Goal: Task Accomplishment & Management: Complete application form

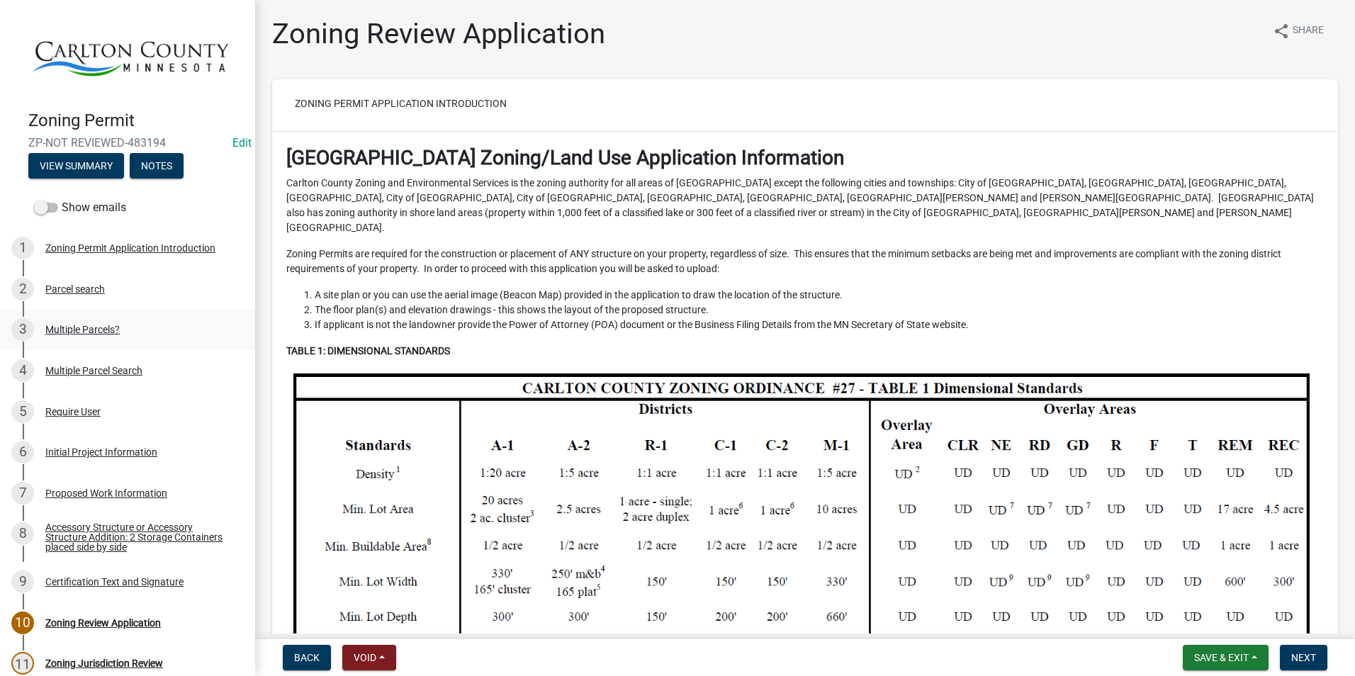
click at [97, 325] on div "Multiple Parcels?" at bounding box center [82, 330] width 74 height 10
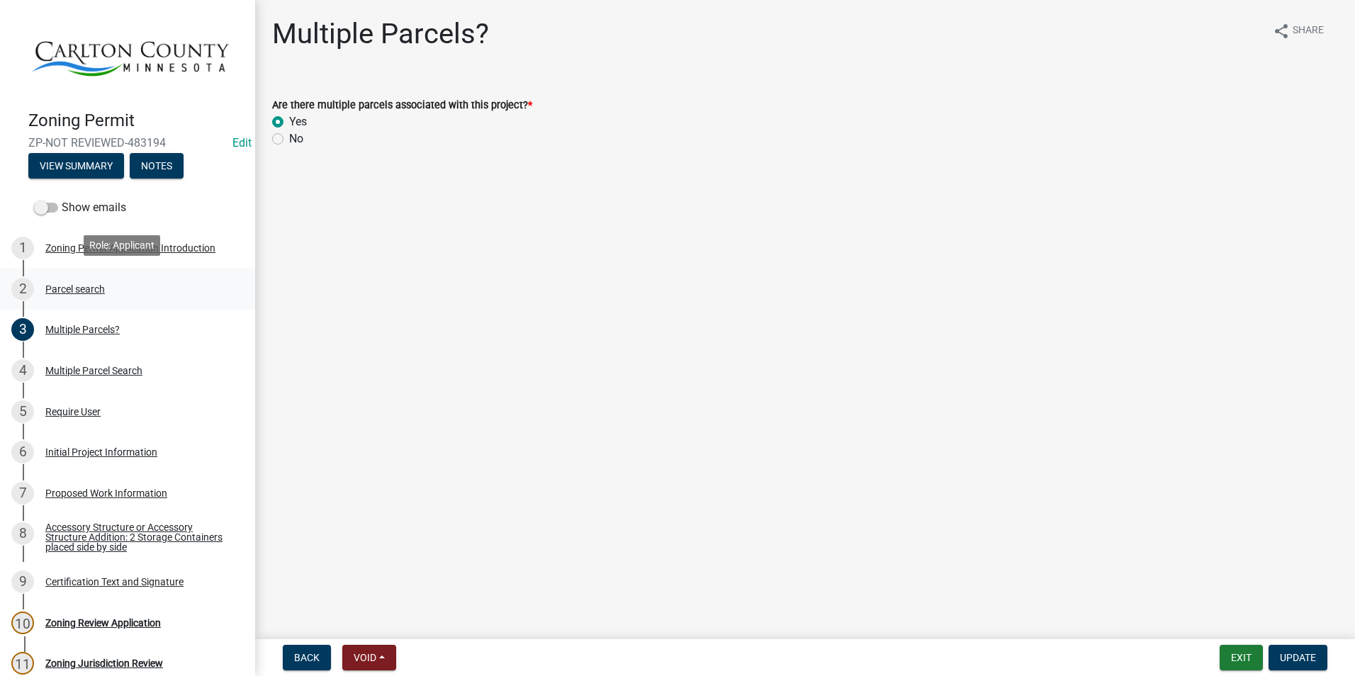
click at [101, 284] on div "Parcel search" at bounding box center [75, 289] width 60 height 10
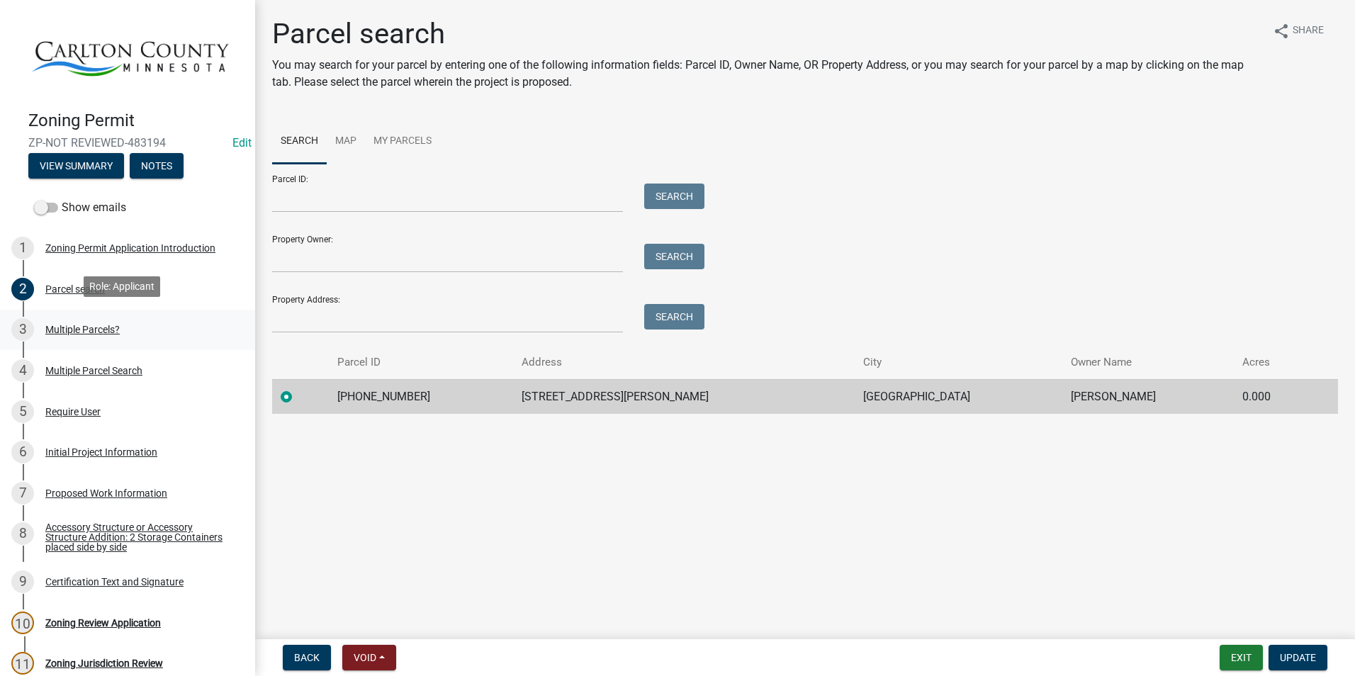
click at [81, 325] on div "Multiple Parcels?" at bounding box center [82, 330] width 74 height 10
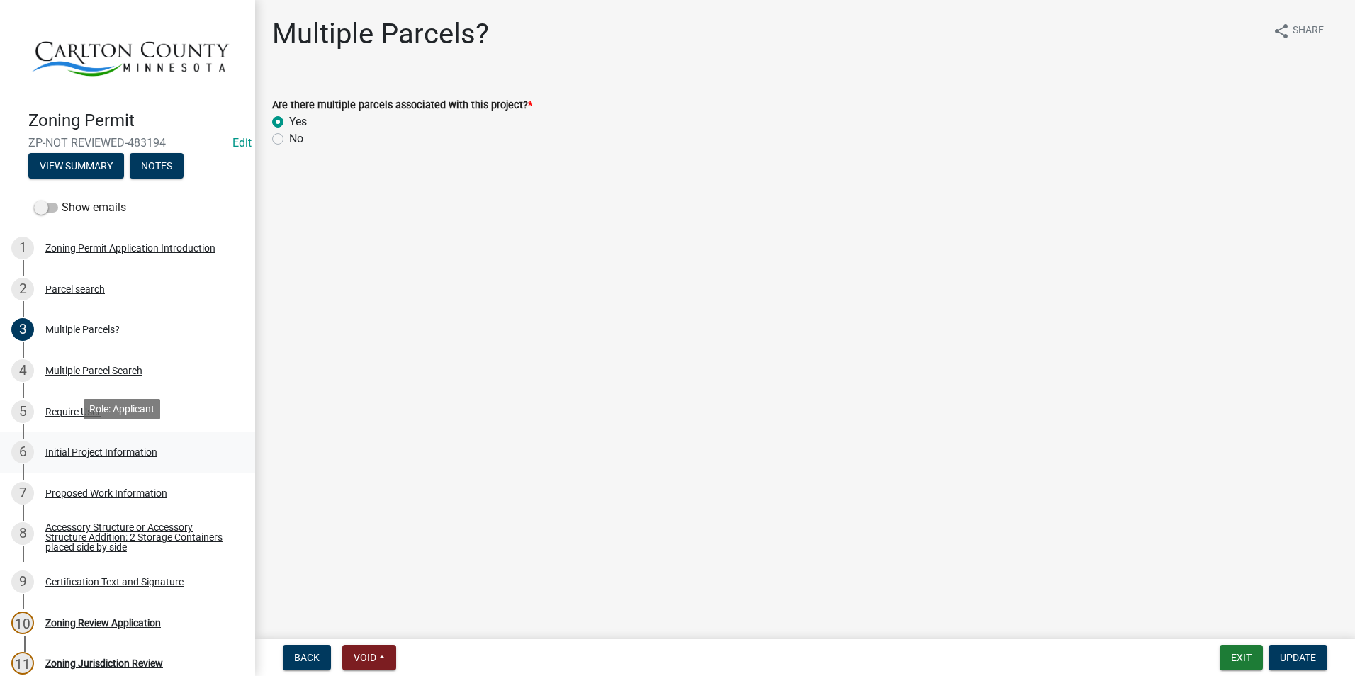
click at [88, 447] on div "Initial Project Information" at bounding box center [101, 452] width 112 height 10
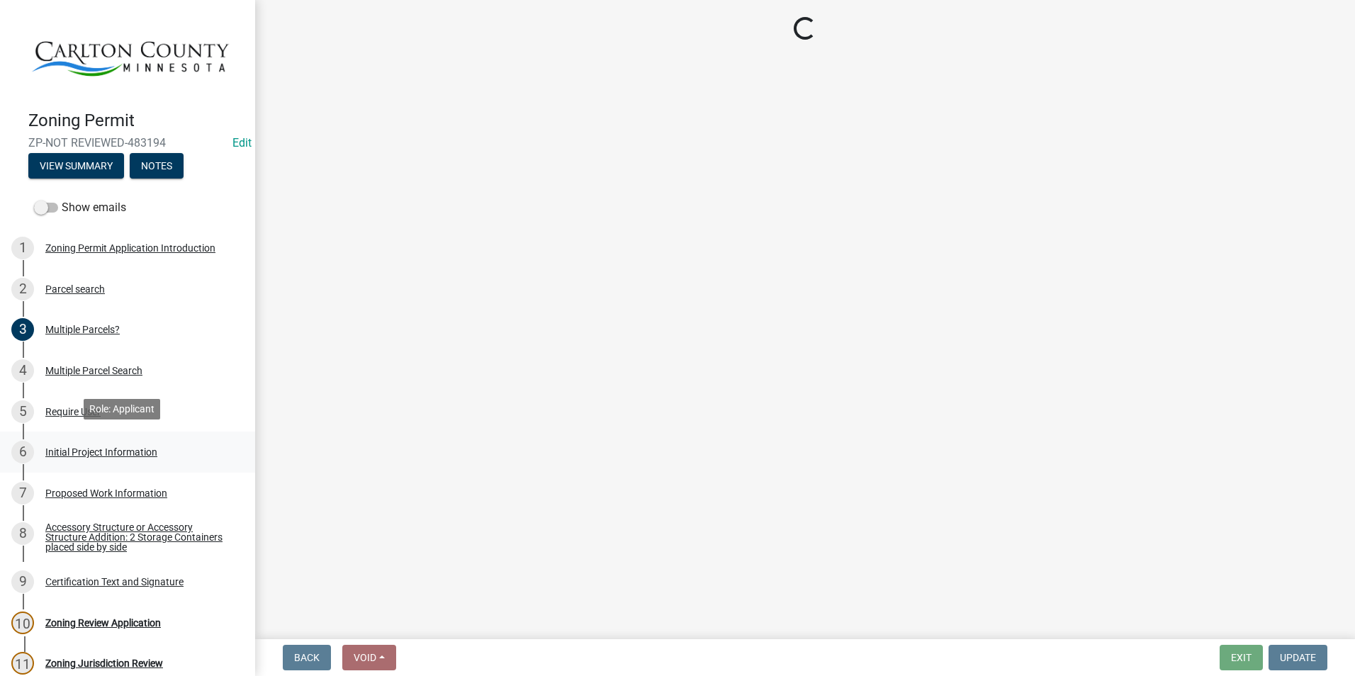
select select "33d21d3a-ebb3-419e-8315-ef7213d04586"
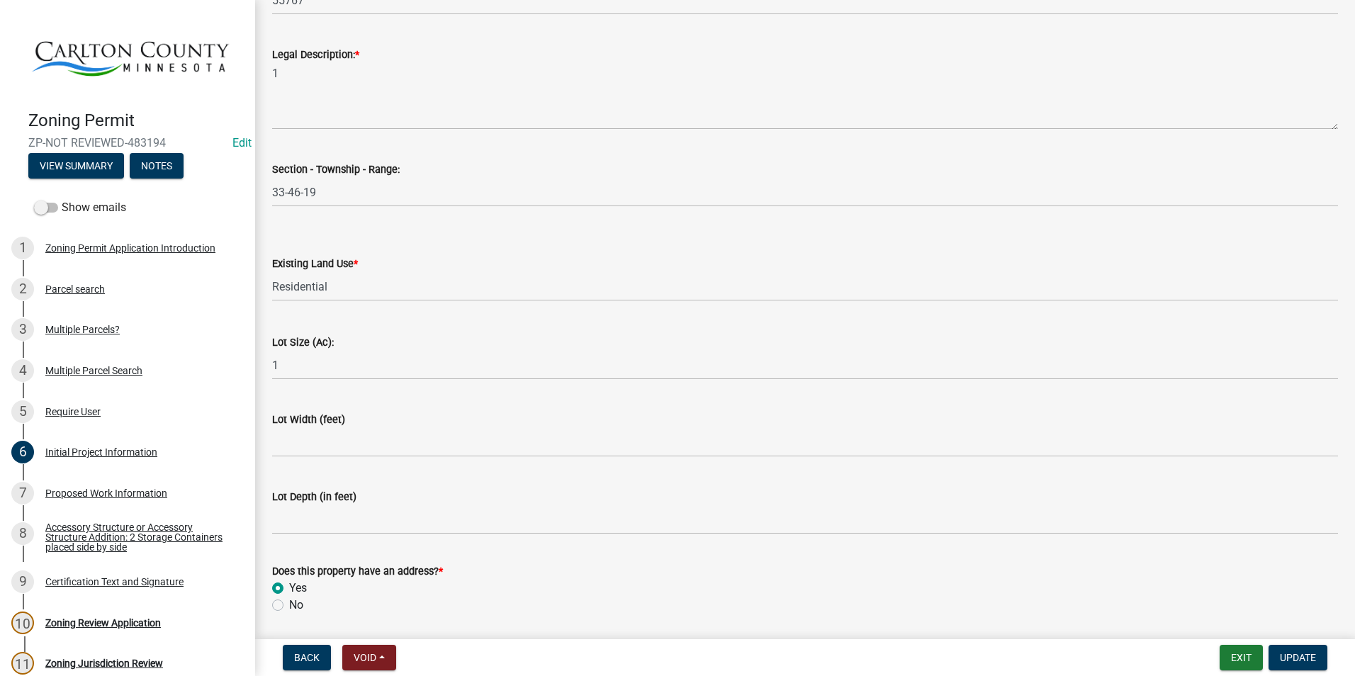
scroll to position [1787, 0]
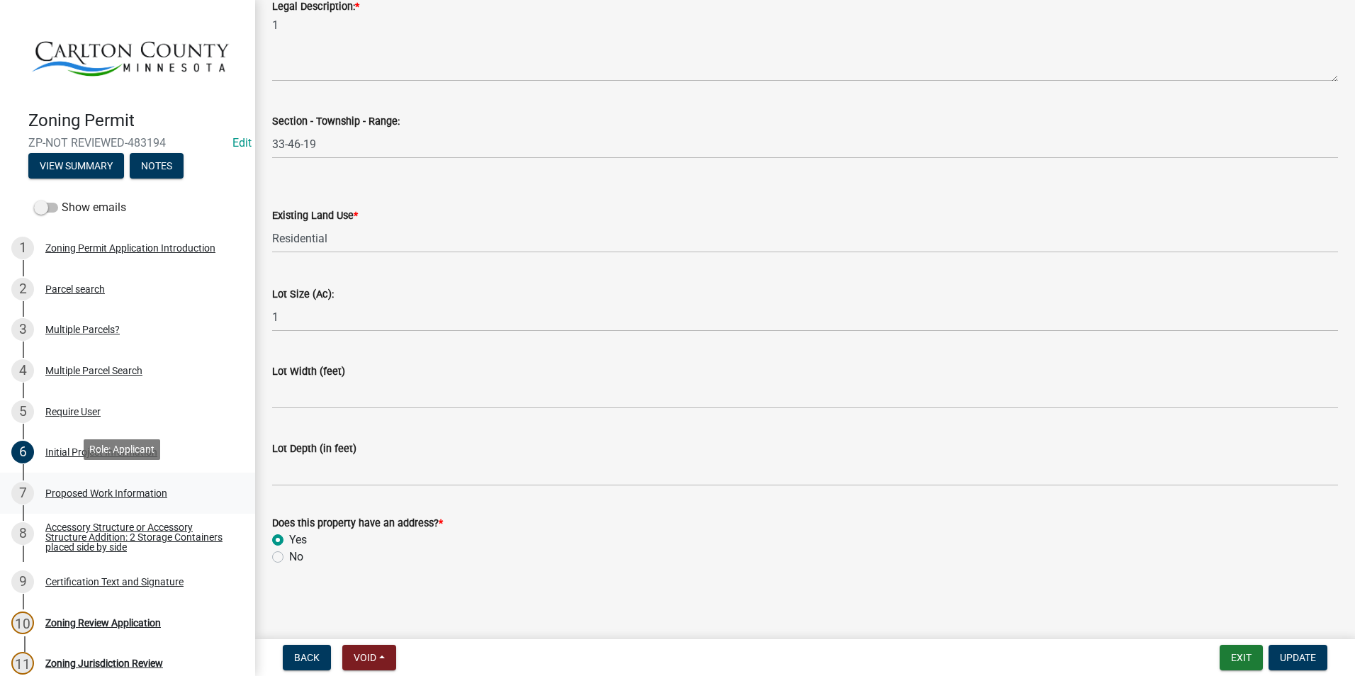
click at [113, 488] on div "Proposed Work Information" at bounding box center [106, 493] width 122 height 10
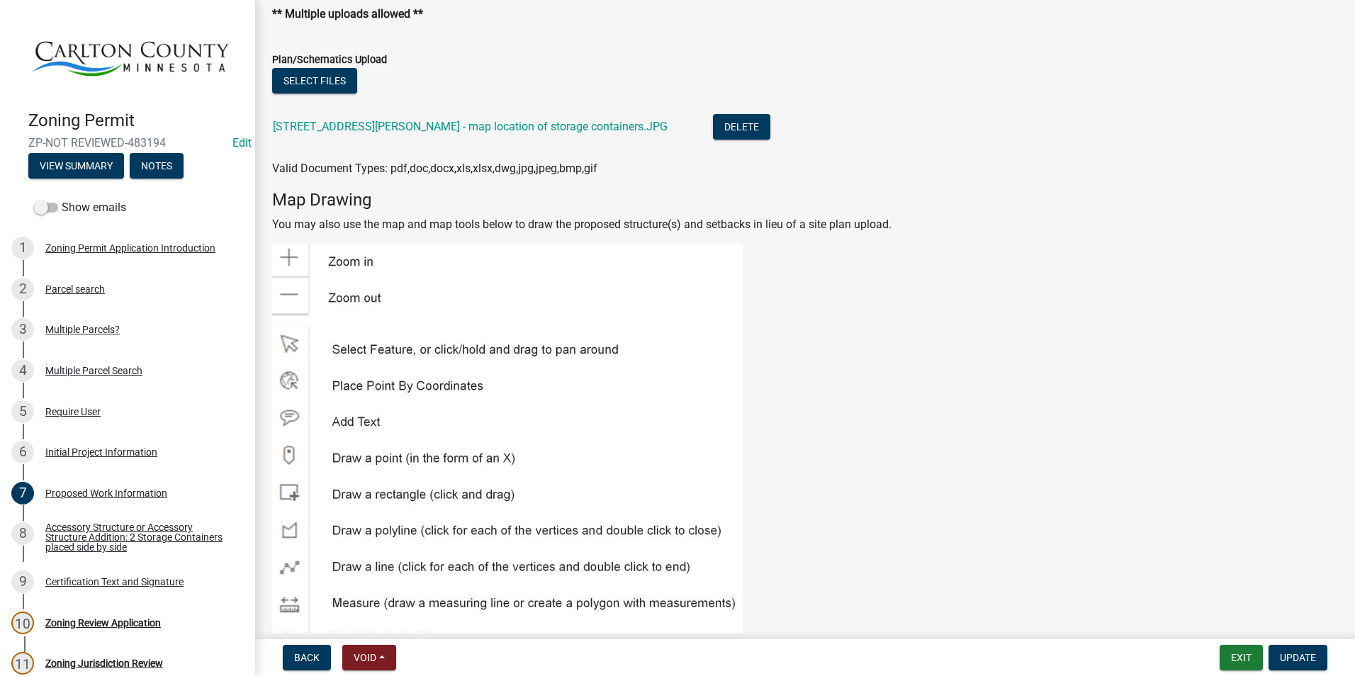
scroll to position [1914, 0]
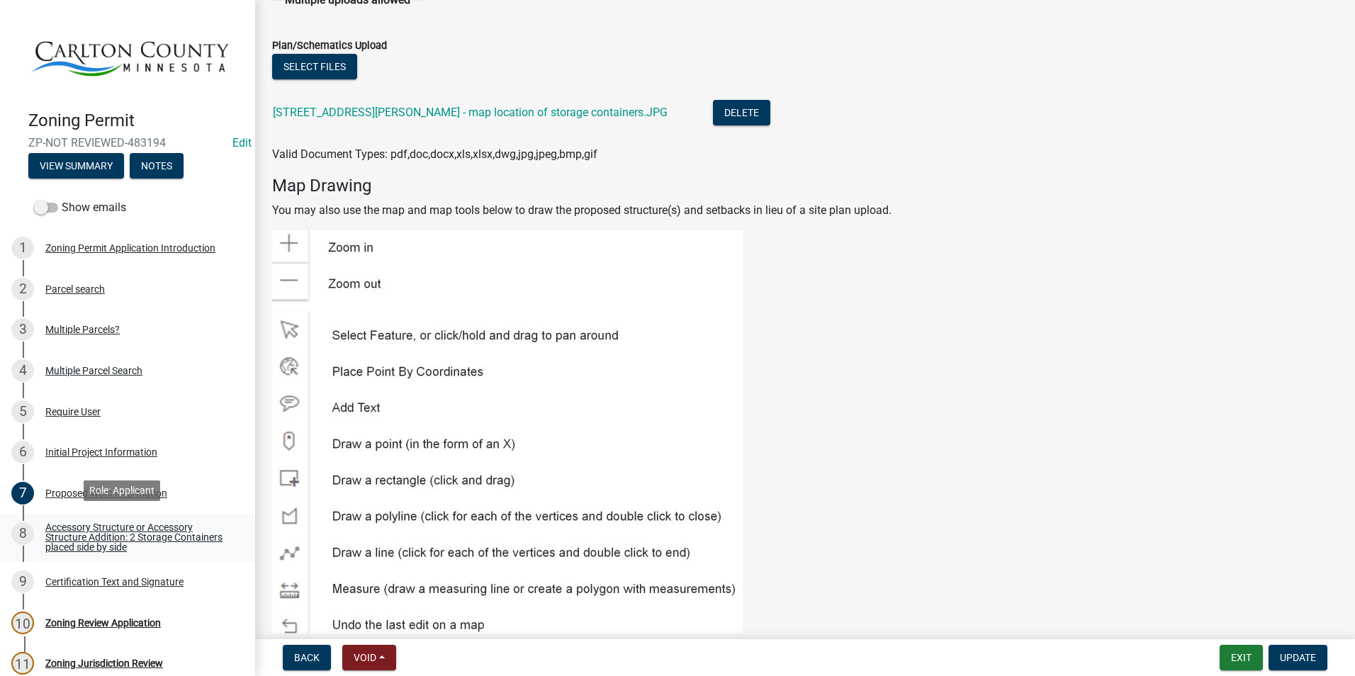
click at [150, 528] on div "Accessory Structure or Accessory Structure Addition: 2 Storage Containers place…" at bounding box center [138, 537] width 187 height 30
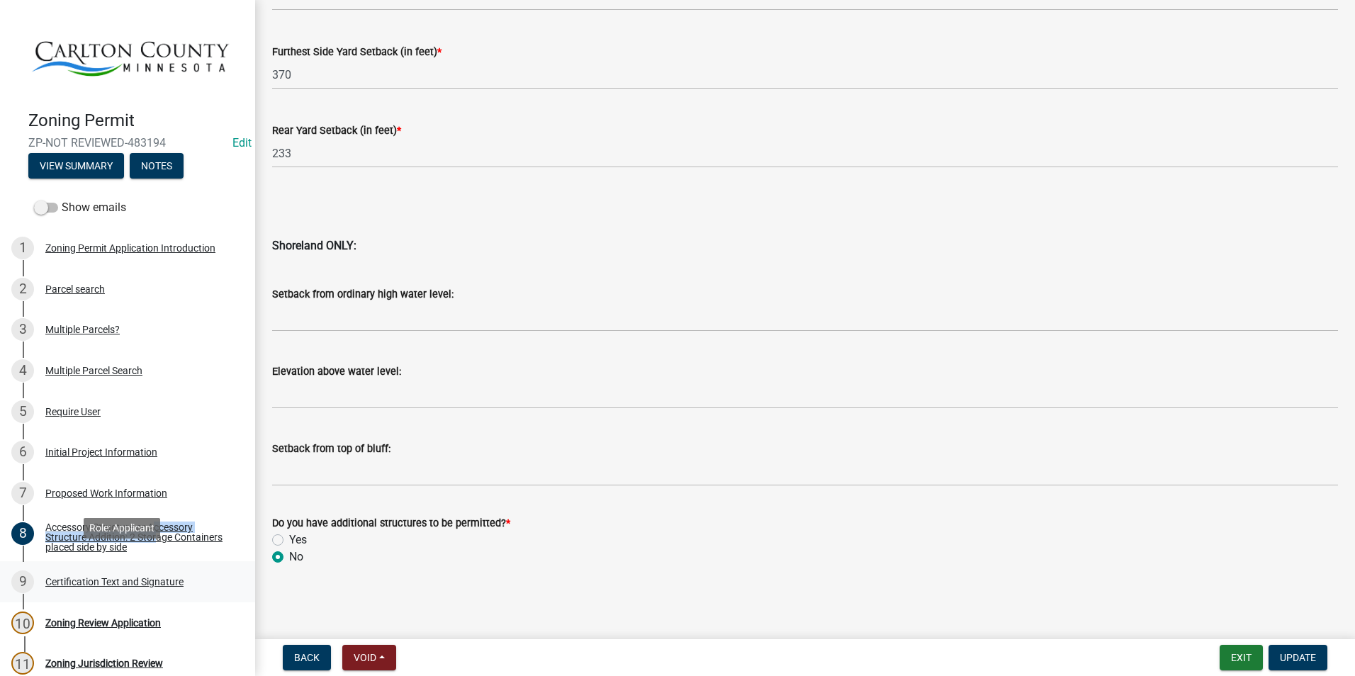
scroll to position [71, 0]
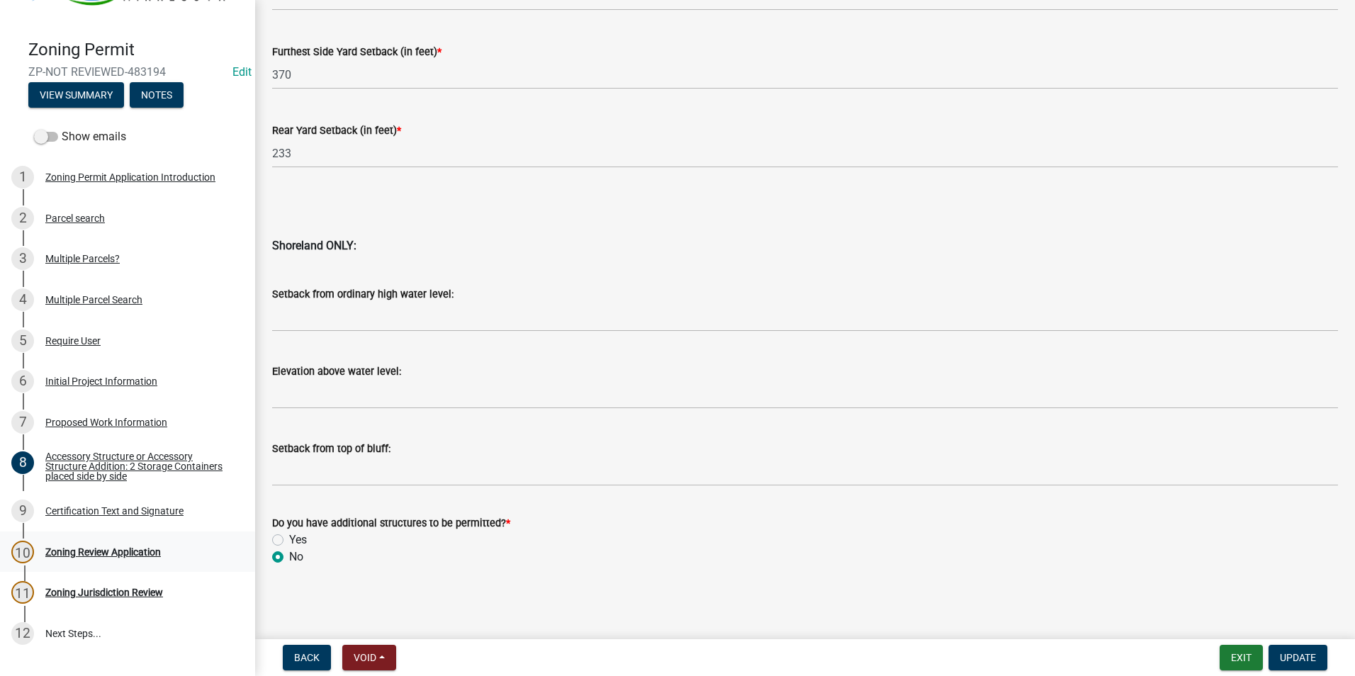
click at [135, 549] on div "Zoning Review Application" at bounding box center [103, 552] width 116 height 10
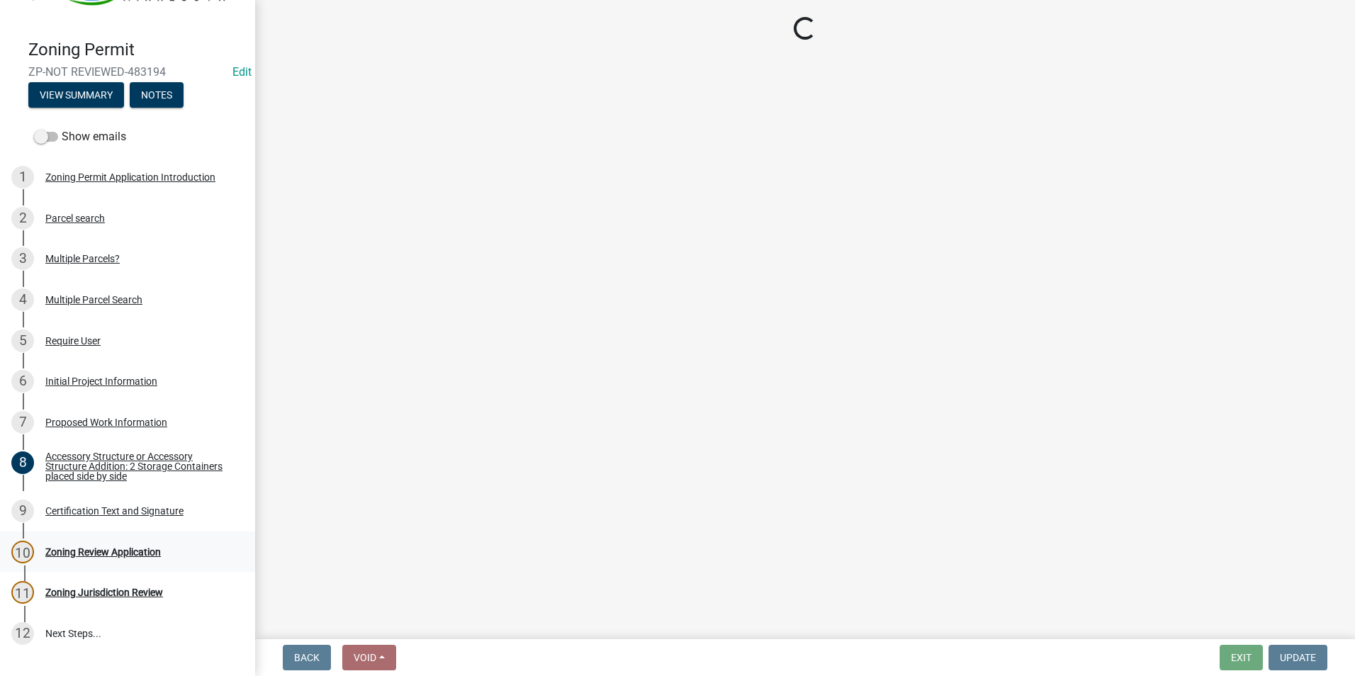
scroll to position [0, 0]
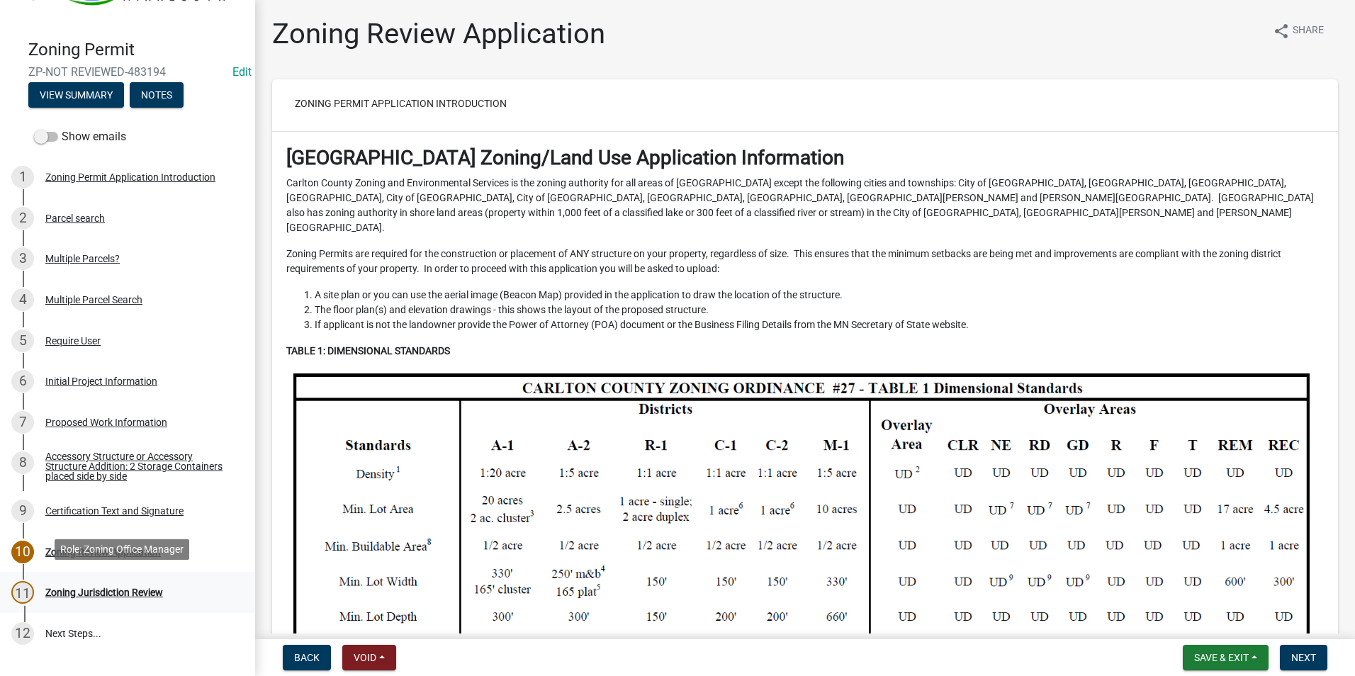
click at [133, 588] on div "Zoning Jurisdiction Review" at bounding box center [104, 593] width 118 height 10
click at [138, 550] on div "Zoning Review Application" at bounding box center [103, 552] width 116 height 10
click at [1305, 656] on span "Next" at bounding box center [1303, 657] width 25 height 11
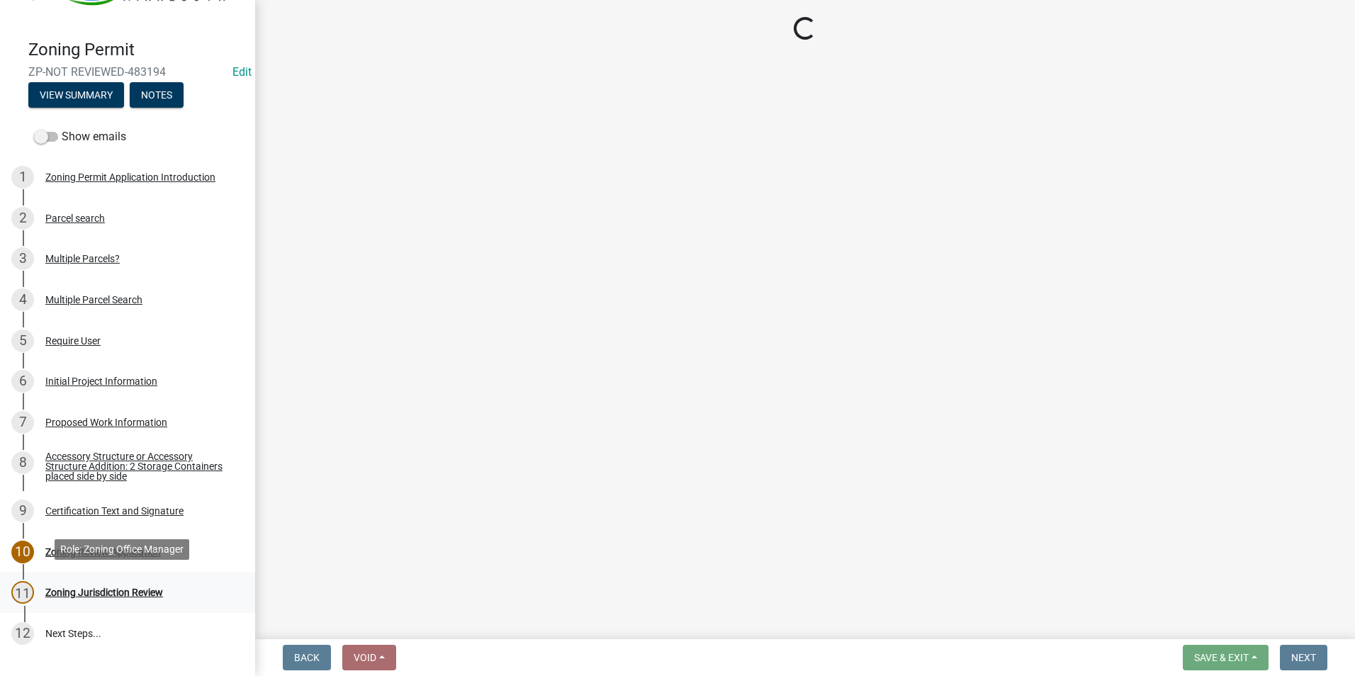
click at [145, 588] on div "Zoning Jurisdiction Review" at bounding box center [104, 593] width 118 height 10
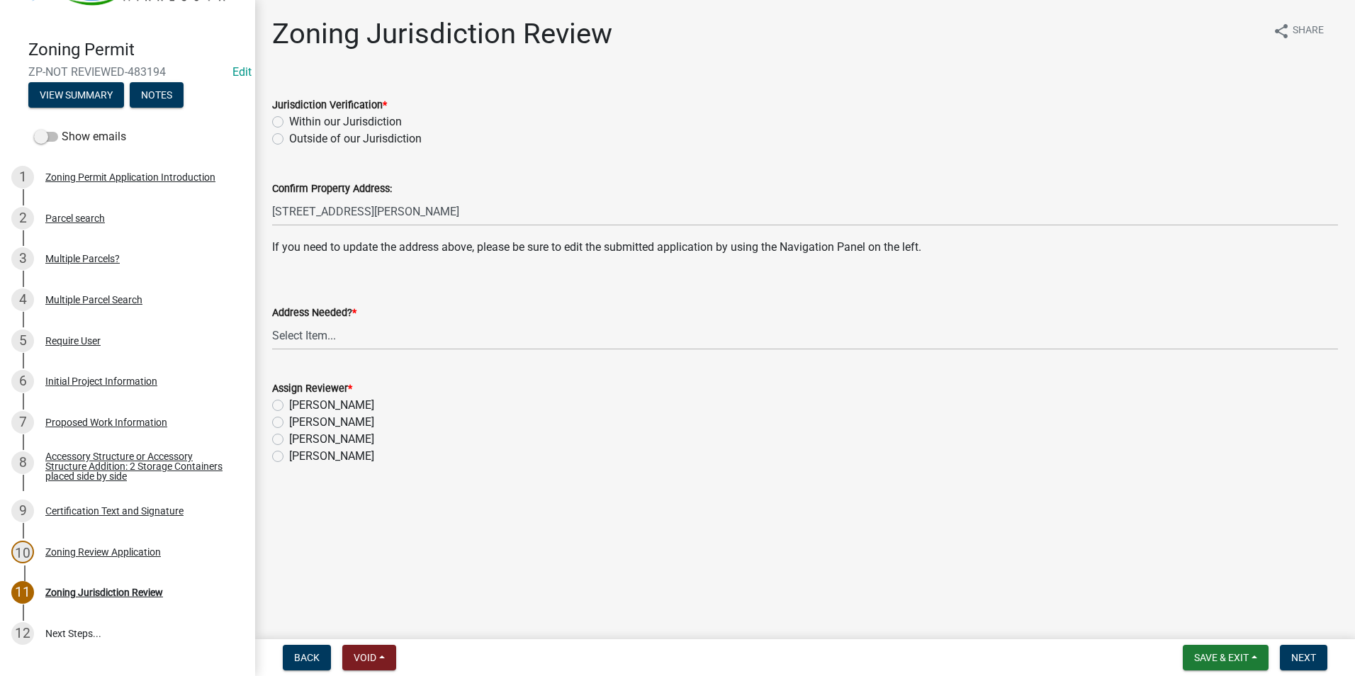
click at [289, 120] on label "Within our Jurisdiction" at bounding box center [345, 121] width 113 height 17
click at [289, 120] on input "Within our Jurisdiction" at bounding box center [293, 117] width 9 height 9
radio input "true"
click at [325, 334] on select "Select Item... Yes No" at bounding box center [805, 335] width 1066 height 29
click at [272, 321] on select "Select Item... Yes No" at bounding box center [805, 335] width 1066 height 29
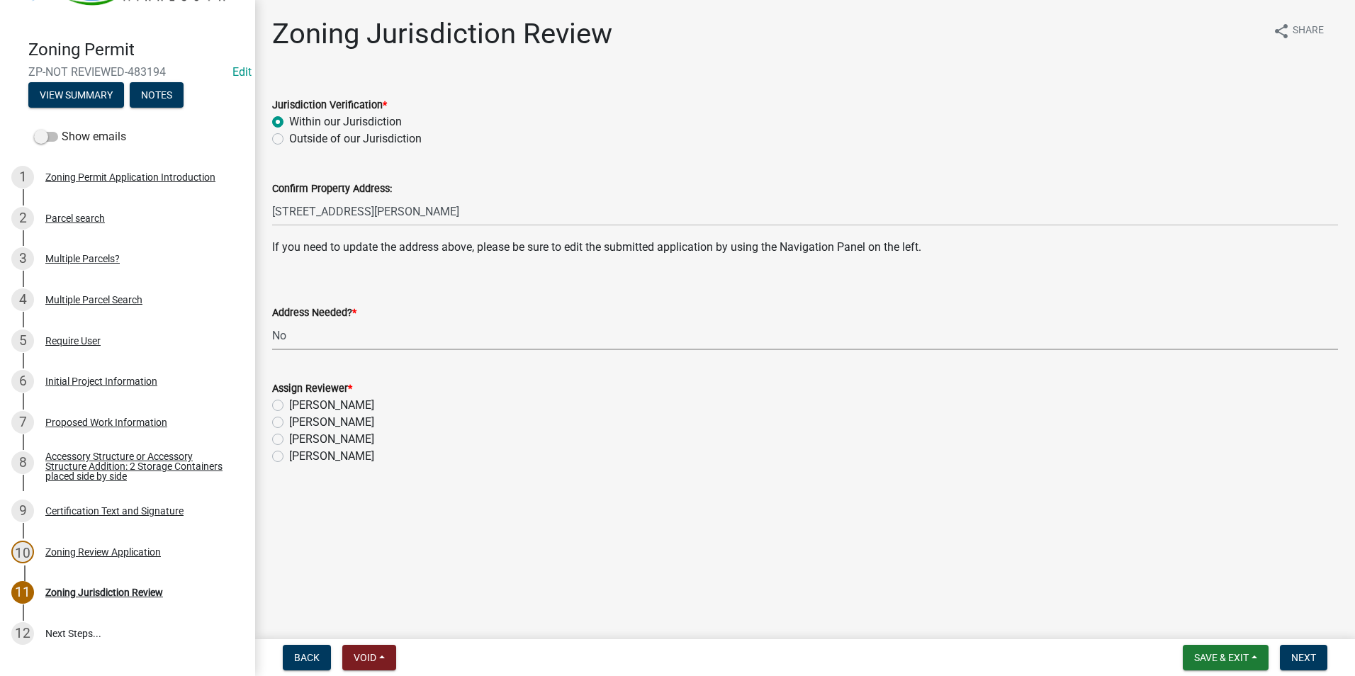
select select "aade736b-b8ba-42e5-ae4c-e00a265c1909"
click at [289, 422] on label "[PERSON_NAME]" at bounding box center [331, 422] width 85 height 17
click at [289, 422] on input "[PERSON_NAME]" at bounding box center [293, 418] width 9 height 9
radio input "true"
click at [1315, 659] on span "Next" at bounding box center [1303, 657] width 25 height 11
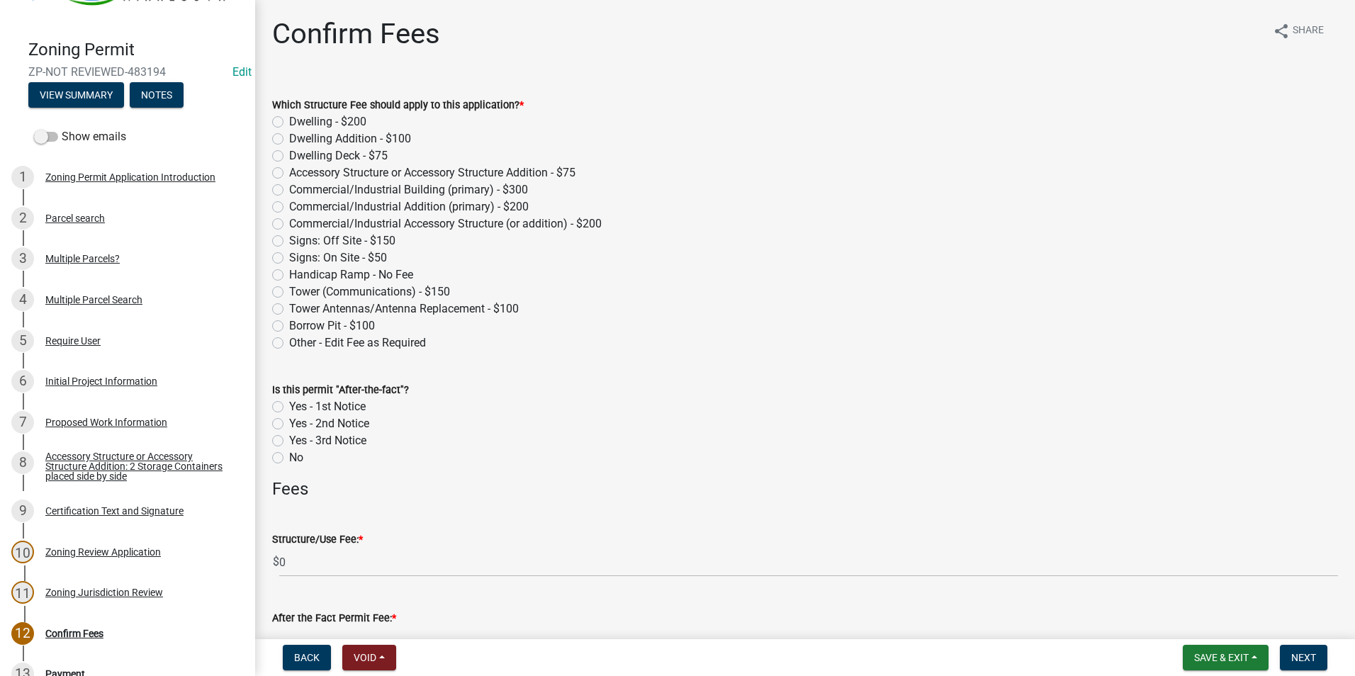
click at [289, 172] on label "Accessory Structure or Accessory Structure Addition - $75" at bounding box center [432, 172] width 286 height 17
click at [289, 172] on input "Accessory Structure or Accessory Structure Addition - $75" at bounding box center [293, 168] width 9 height 9
radio input "true"
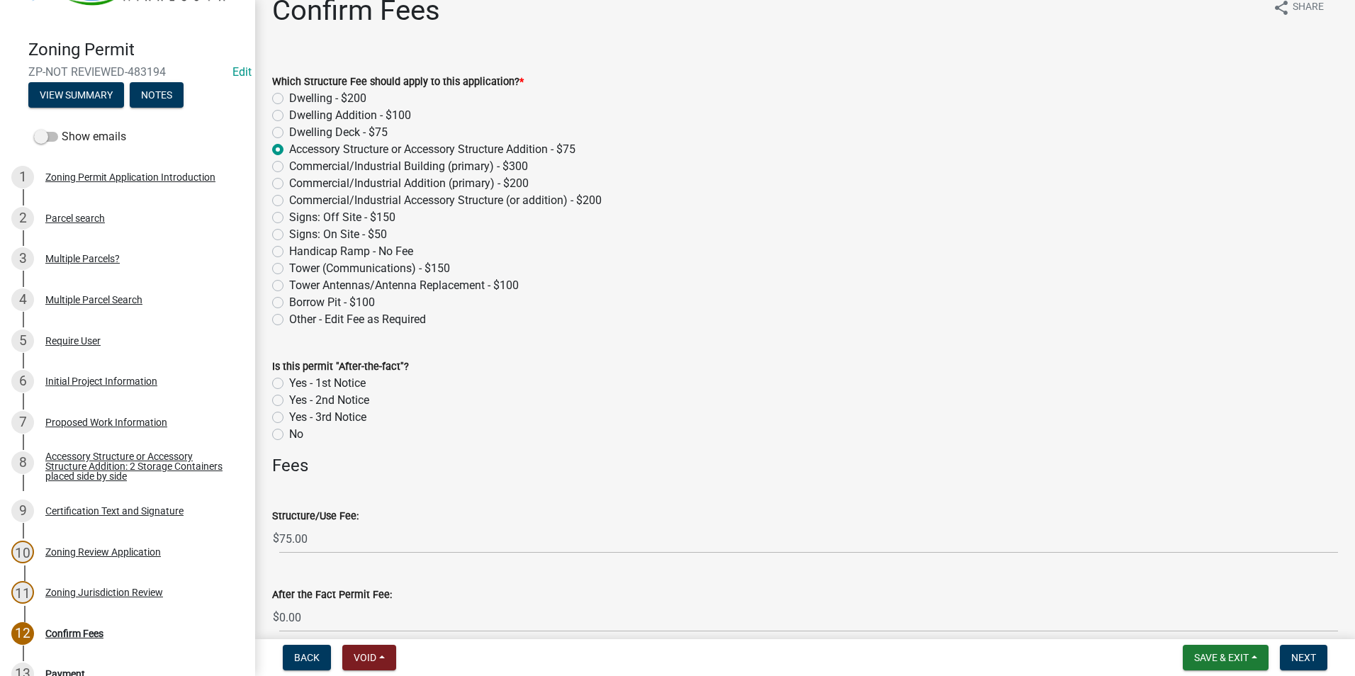
scroll to position [90, 0]
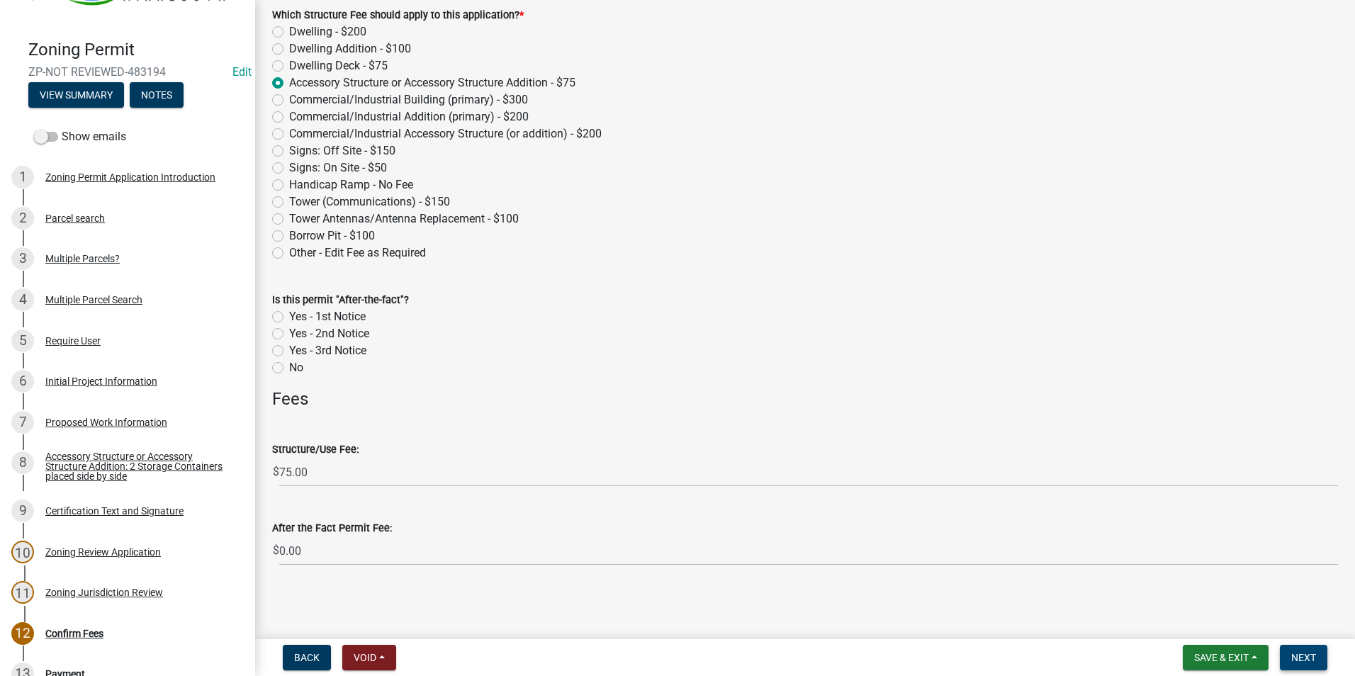
click at [1310, 653] on span "Next" at bounding box center [1303, 657] width 25 height 11
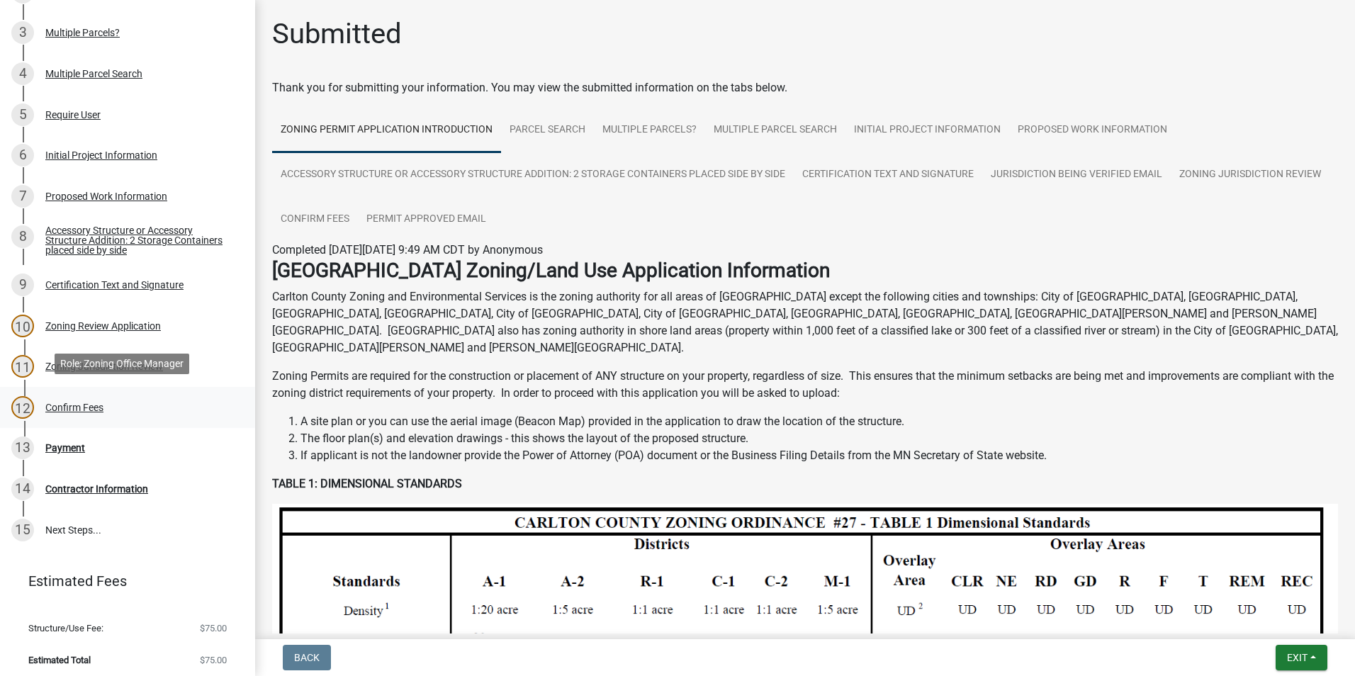
scroll to position [298, 0]
click at [1308, 653] on button "Exit" at bounding box center [1302, 658] width 52 height 26
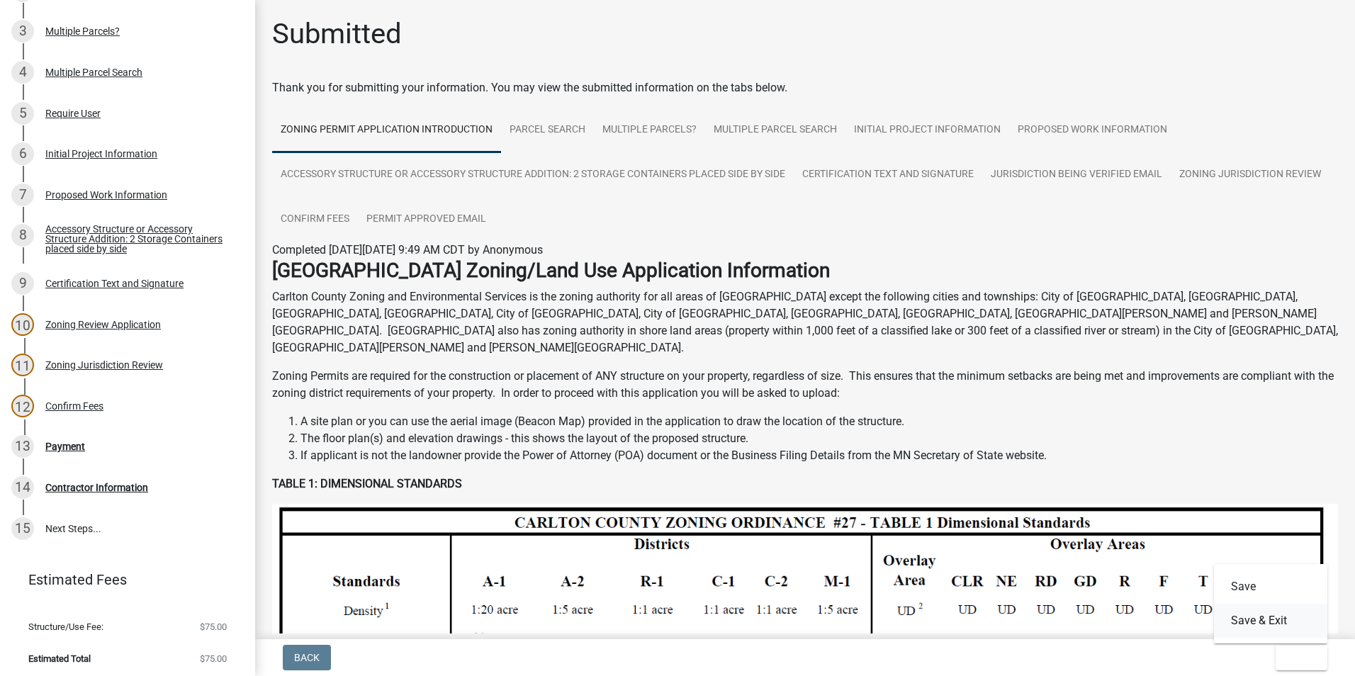
click at [1290, 619] on button "Save & Exit" at bounding box center [1270, 621] width 113 height 34
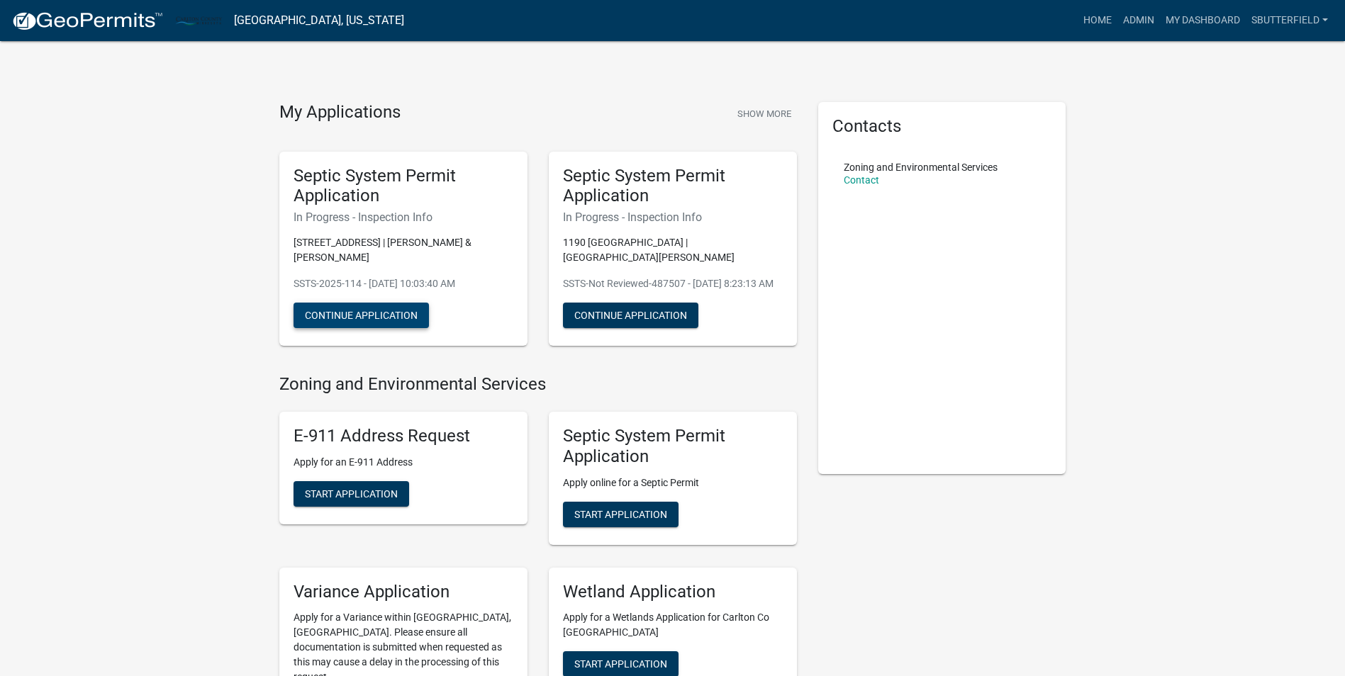
click at [388, 305] on button "Continue Application" at bounding box center [360, 316] width 135 height 26
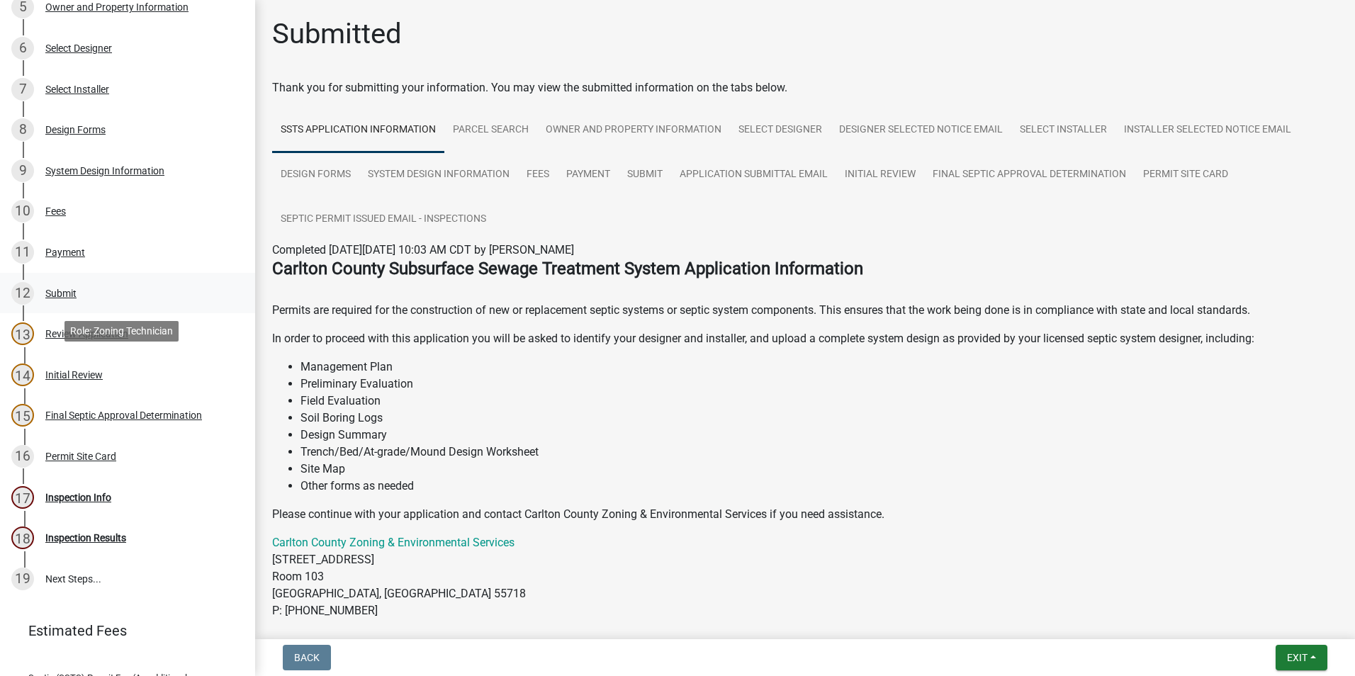
scroll to position [425, 0]
click at [1281, 656] on button "Exit" at bounding box center [1302, 658] width 52 height 26
click at [1268, 619] on button "Save & Exit" at bounding box center [1270, 621] width 113 height 34
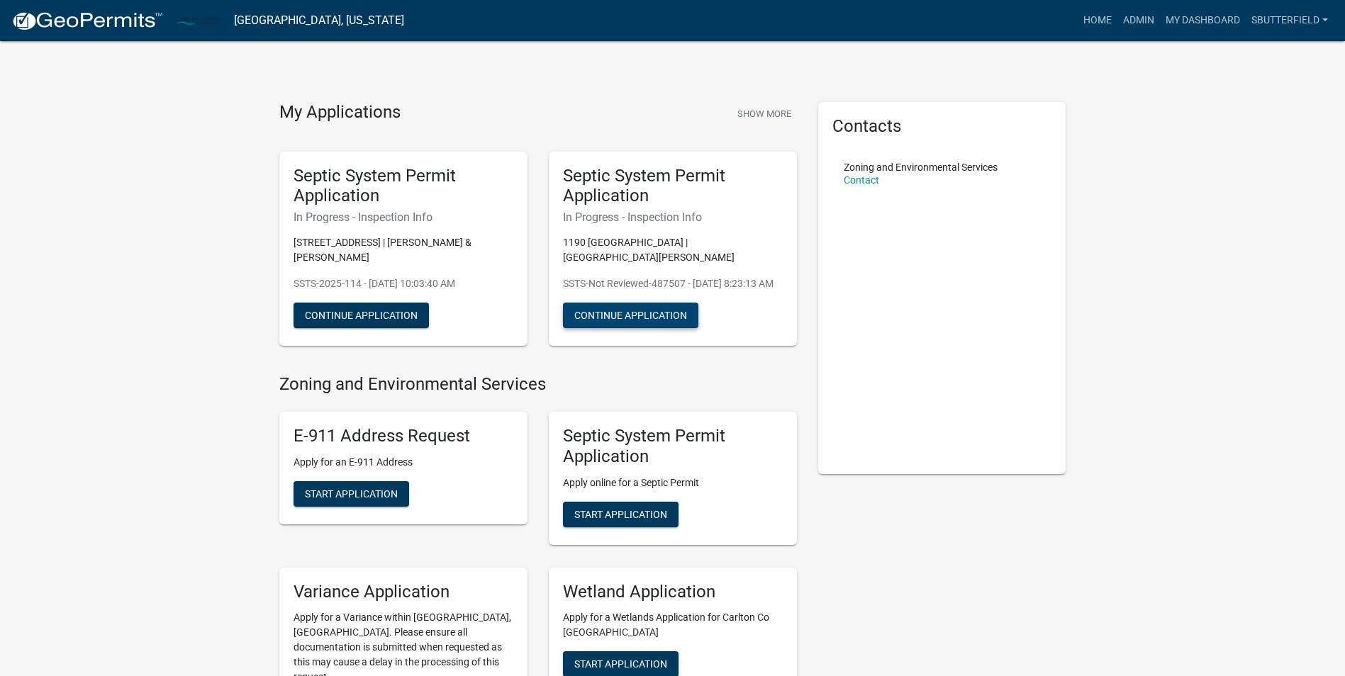
click at [657, 308] on button "Continue Application" at bounding box center [630, 316] width 135 height 26
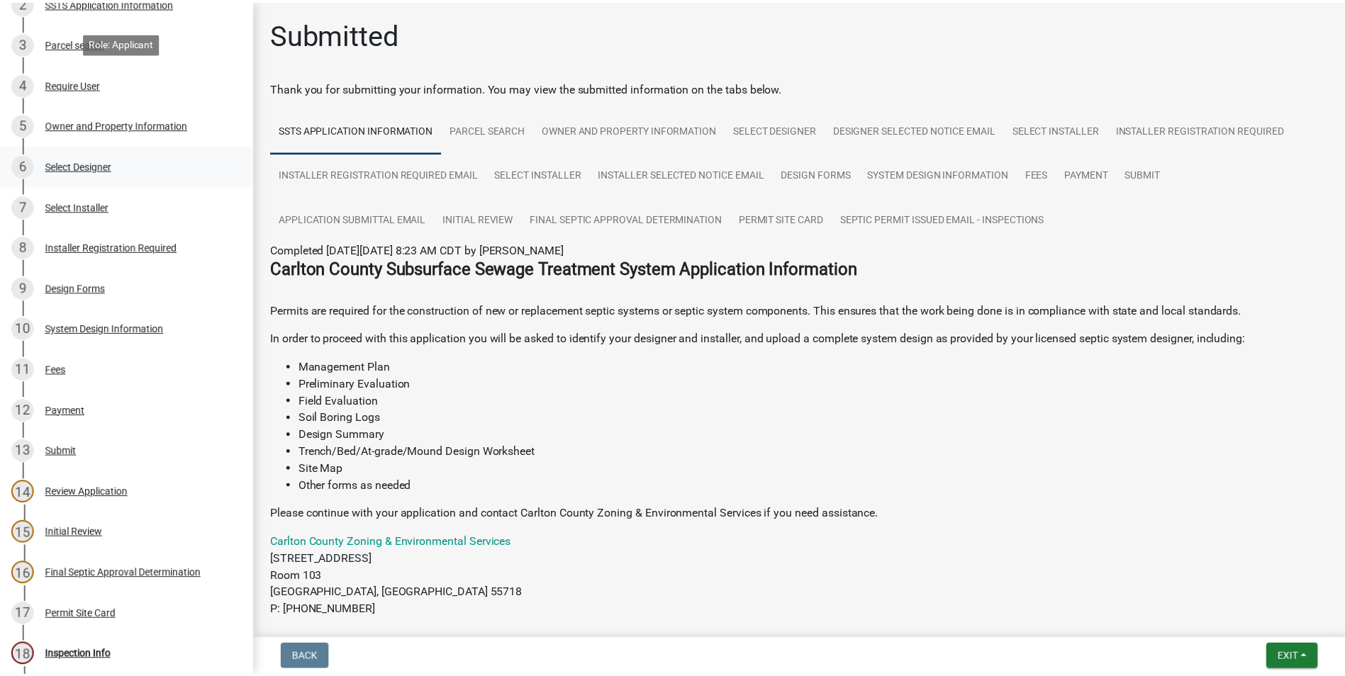
scroll to position [425, 0]
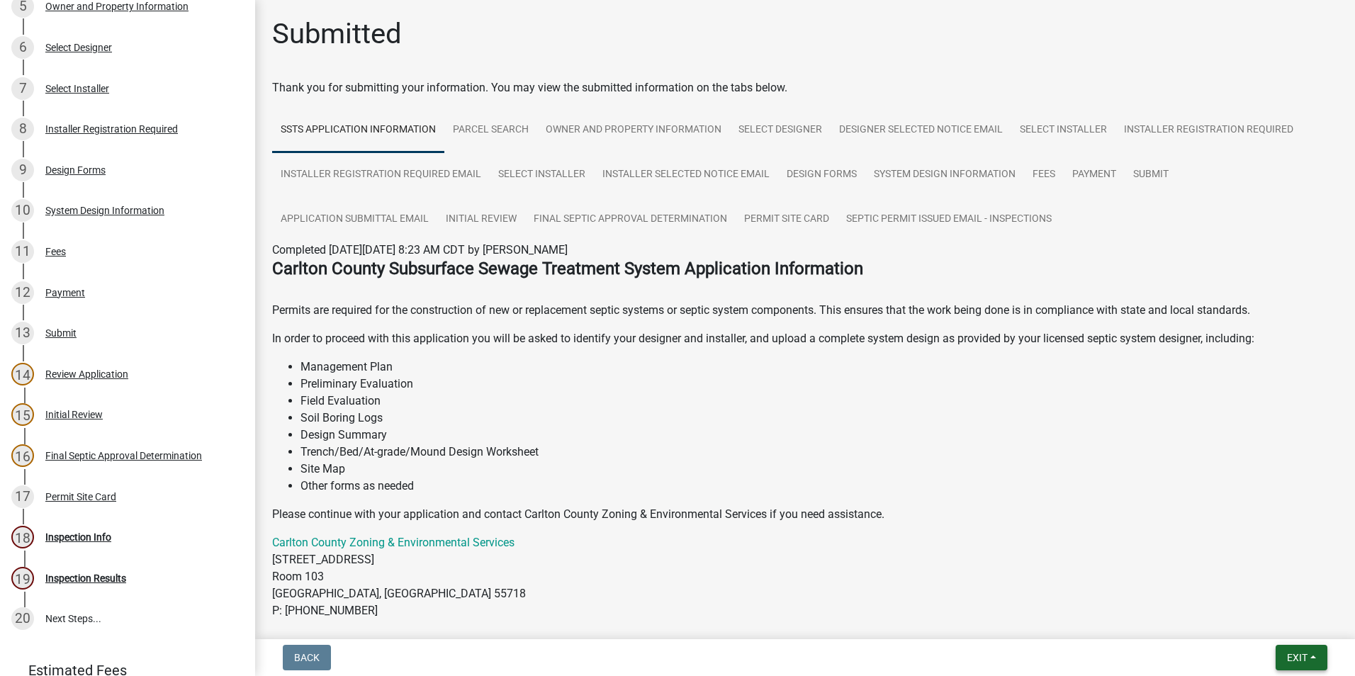
click at [1303, 654] on span "Exit" at bounding box center [1297, 657] width 21 height 11
click at [1283, 615] on button "Save & Exit" at bounding box center [1270, 621] width 113 height 34
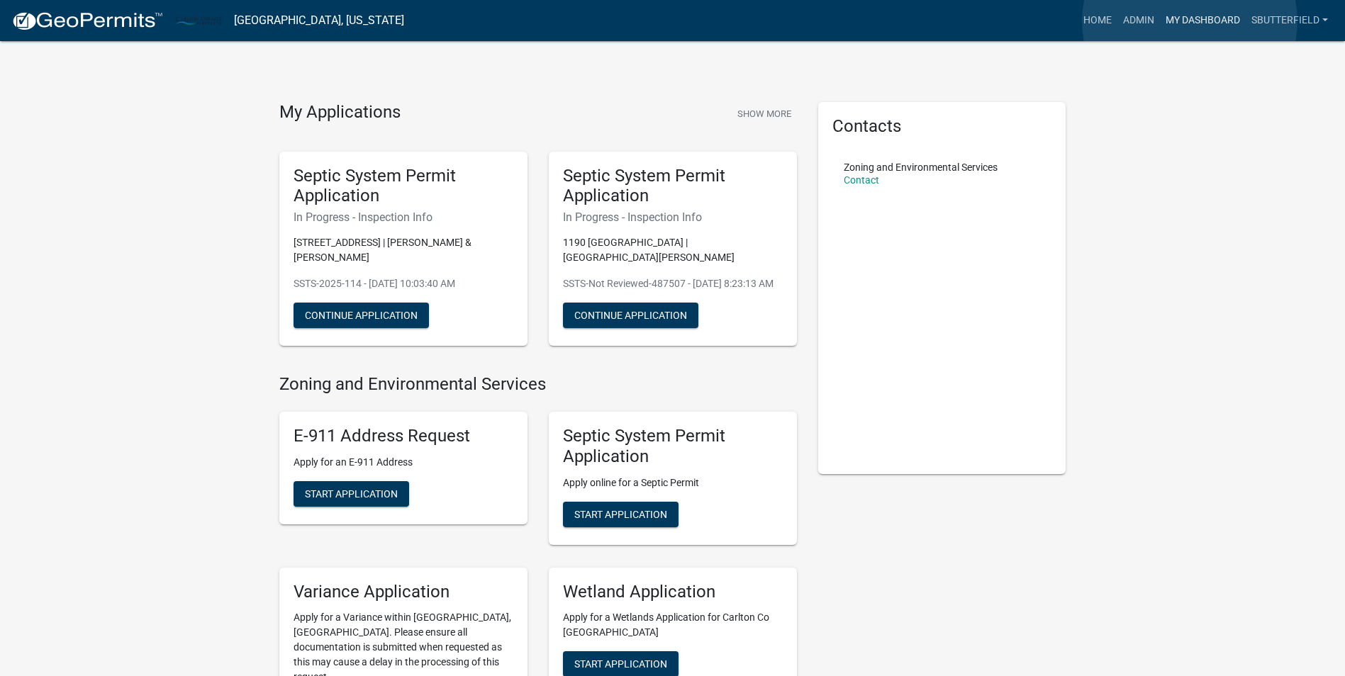
click at [1189, 21] on link "My Dashboard" at bounding box center [1203, 20] width 86 height 27
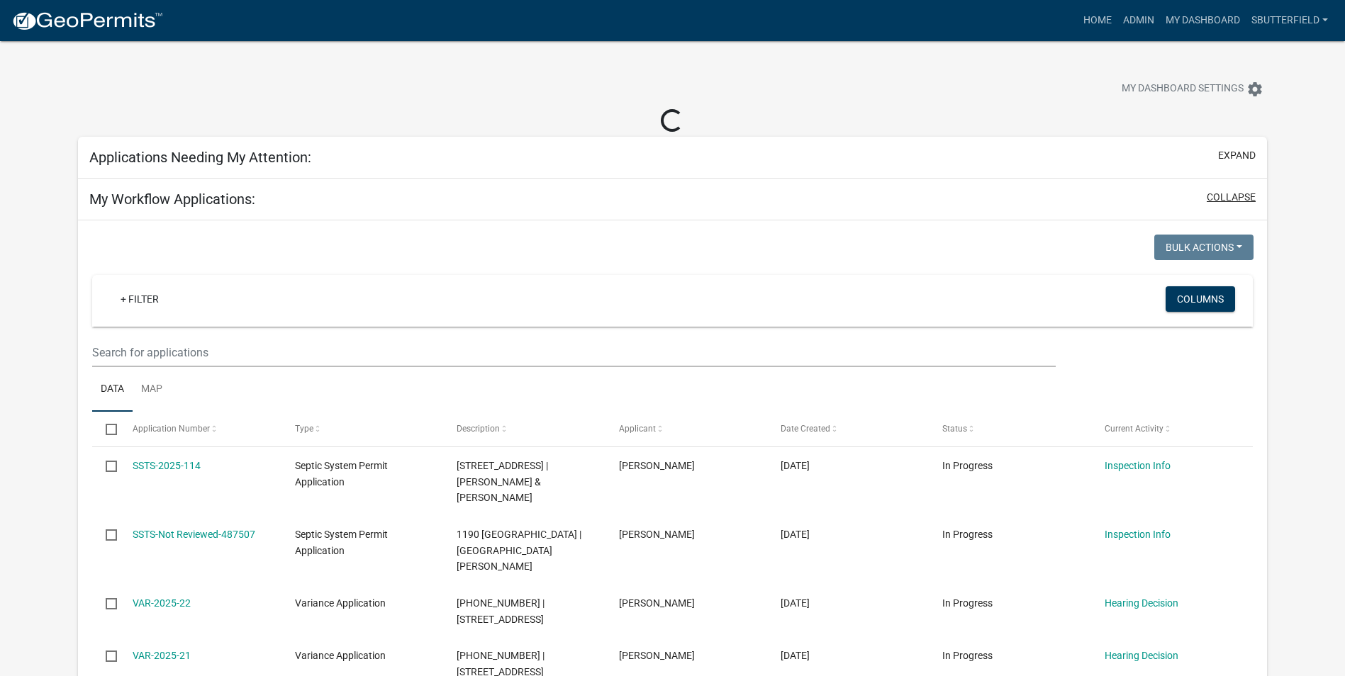
click at [1220, 198] on button "collapse" at bounding box center [1230, 197] width 49 height 15
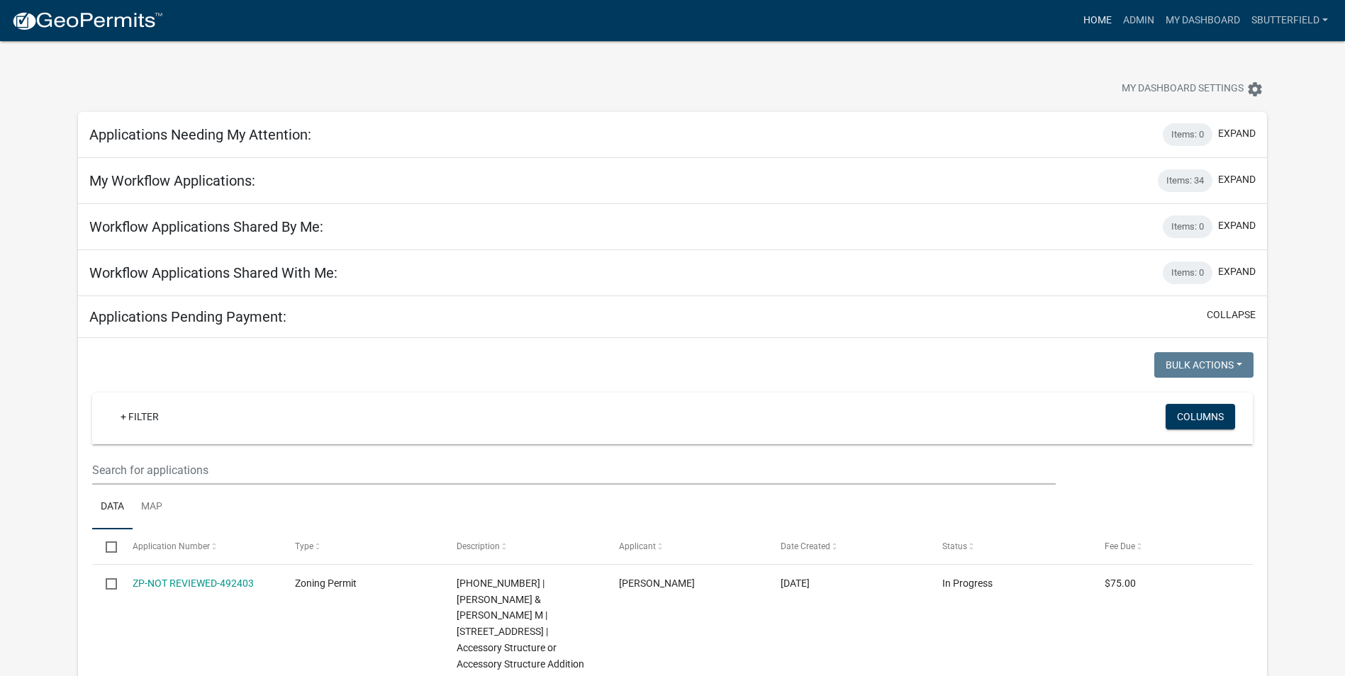
click at [1083, 18] on link "Home" at bounding box center [1097, 20] width 40 height 27
